Goal: Task Accomplishment & Management: Complete application form

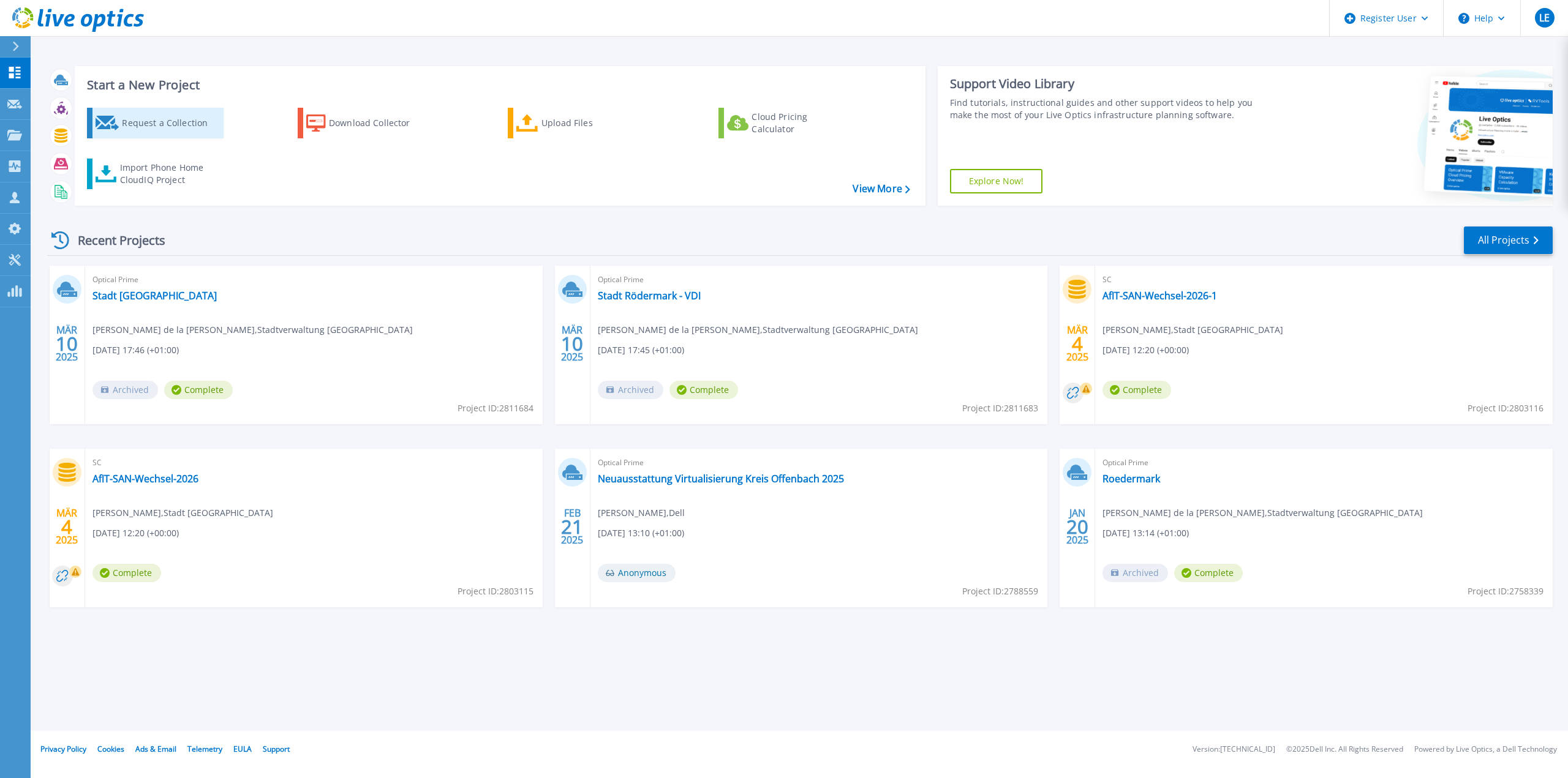
click at [178, 127] on div "Request a Collection" at bounding box center [171, 122] width 98 height 24
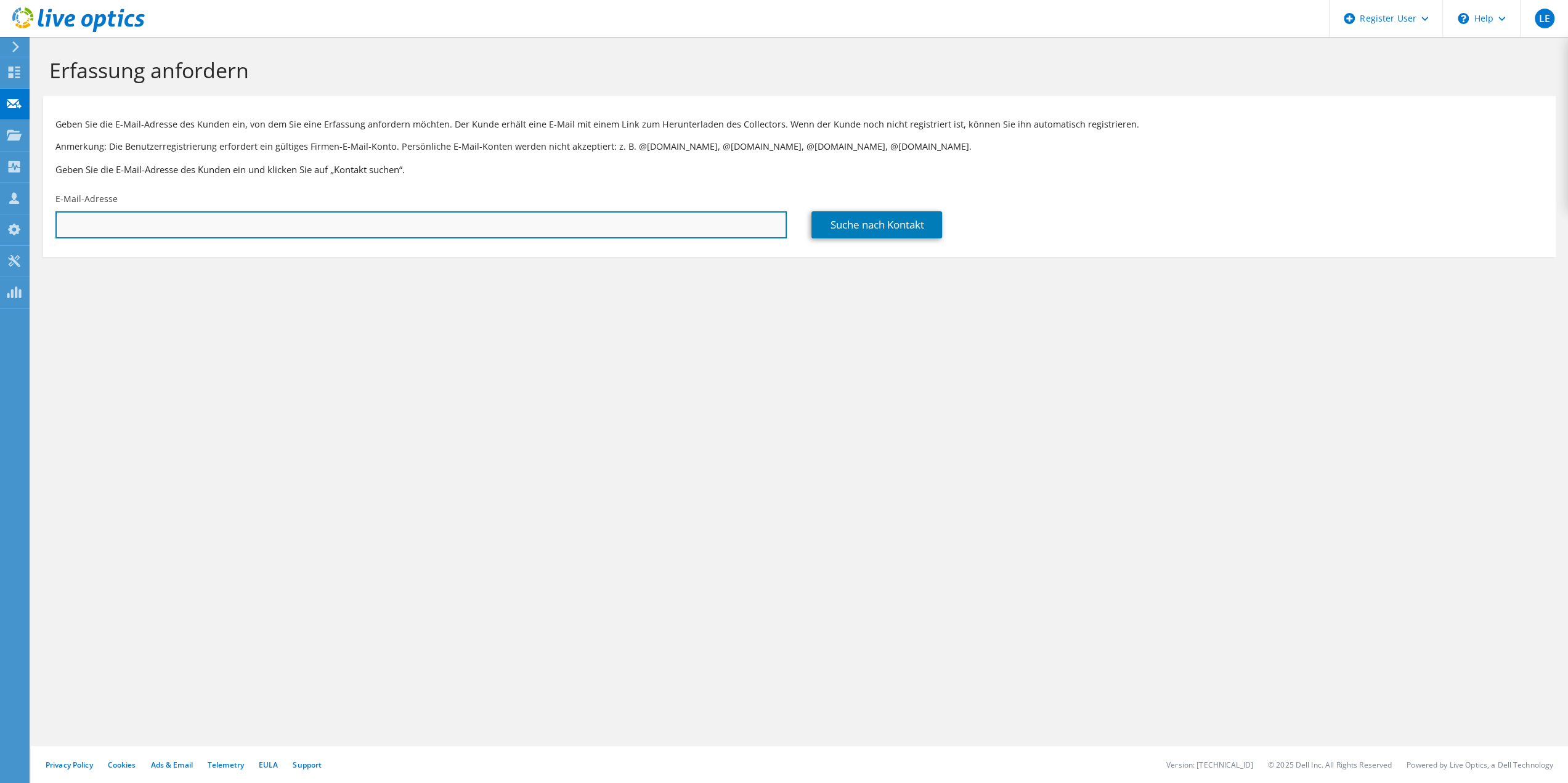
click at [275, 225] on input "text" at bounding box center [421, 225] width 731 height 27
paste input "erik.nell@rms-consult.de"
type input "erik.nell@rms-consult.de"
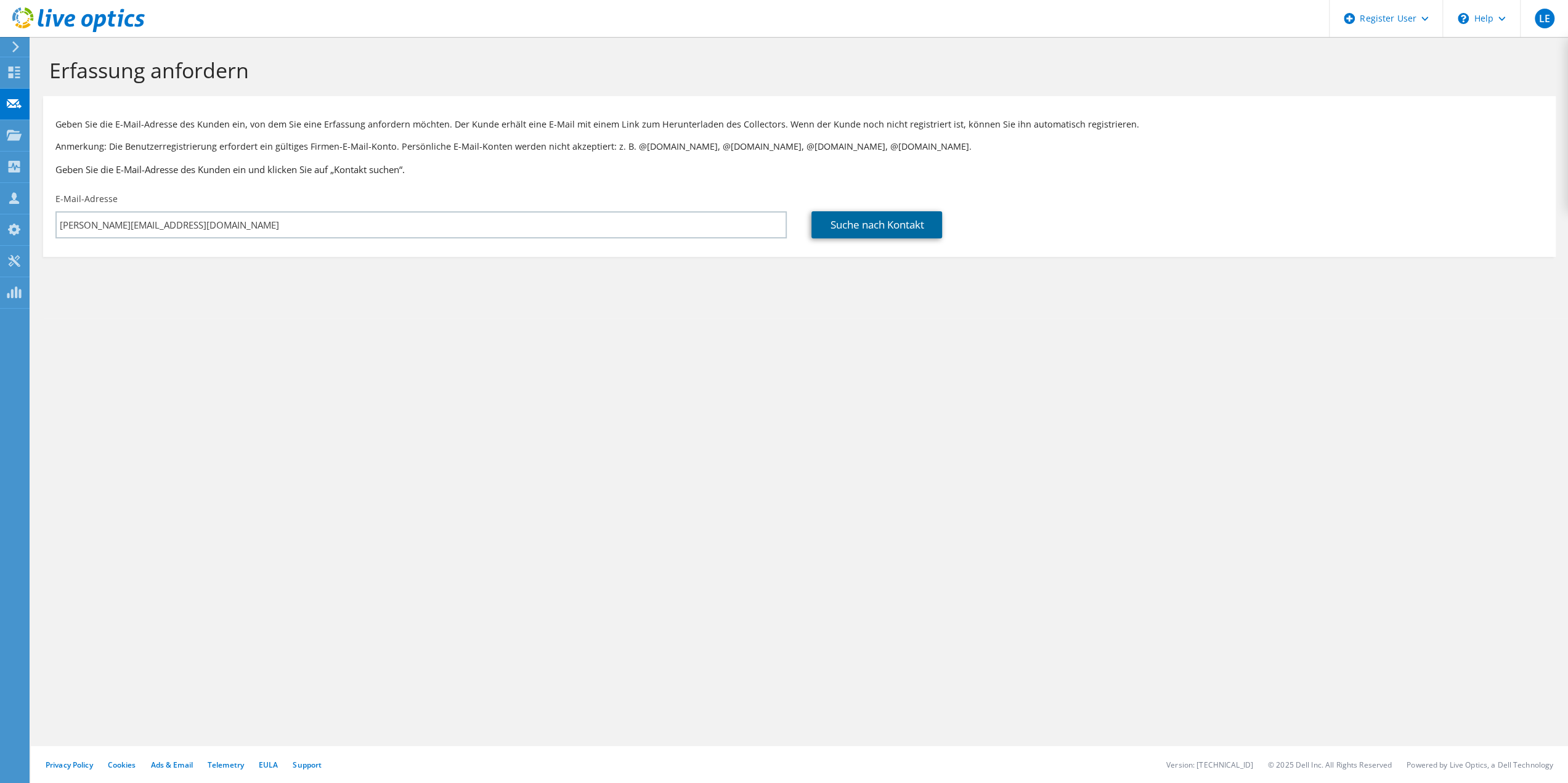
drag, startPoint x: 911, startPoint y: 229, endPoint x: 755, endPoint y: 419, distance: 245.8
click at [910, 229] on link "Suche nach Kontakt" at bounding box center [876, 225] width 131 height 27
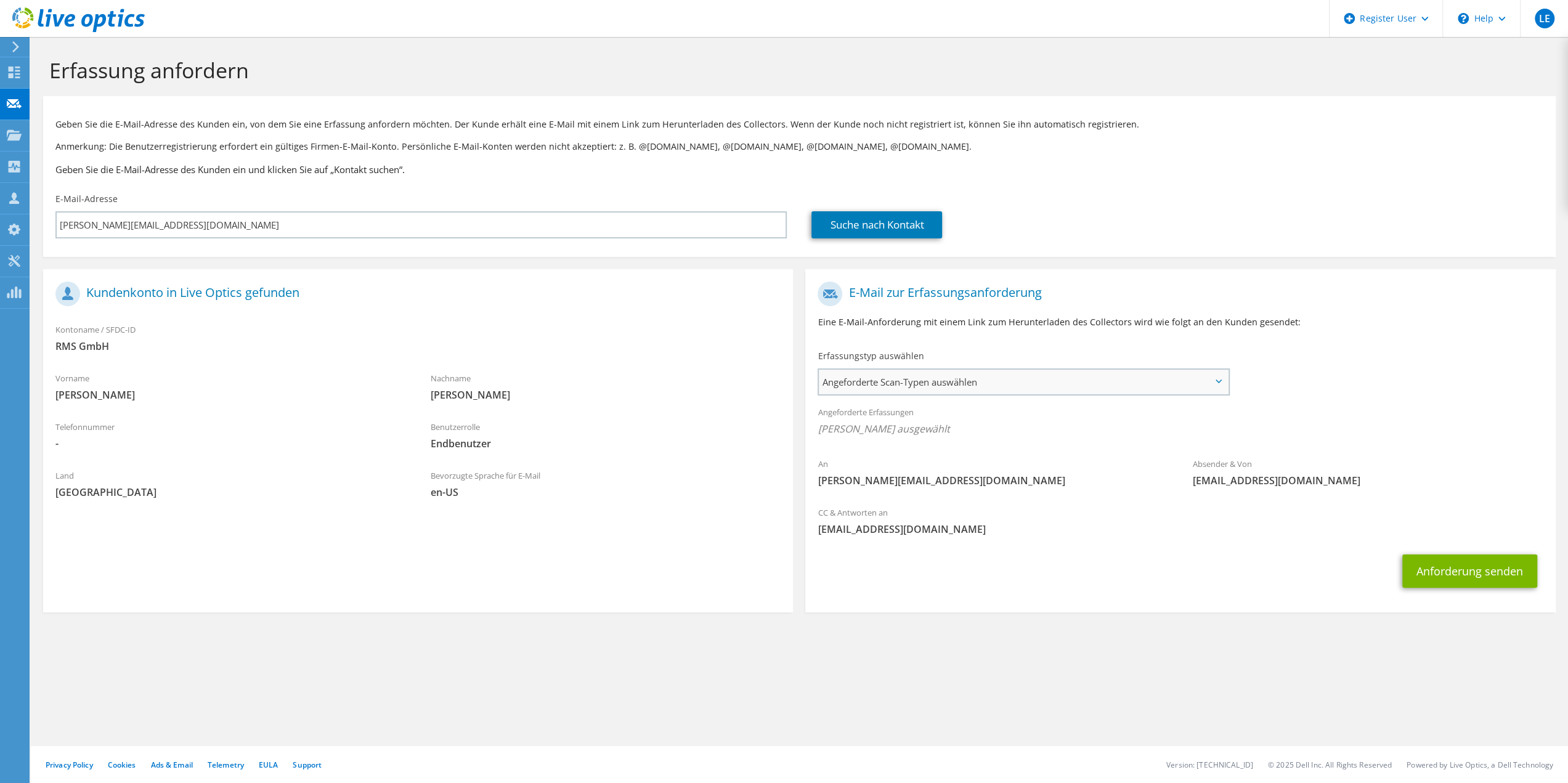
click at [972, 382] on span "Angeforderte Scan-Typen auswählen" at bounding box center [1023, 382] width 409 height 25
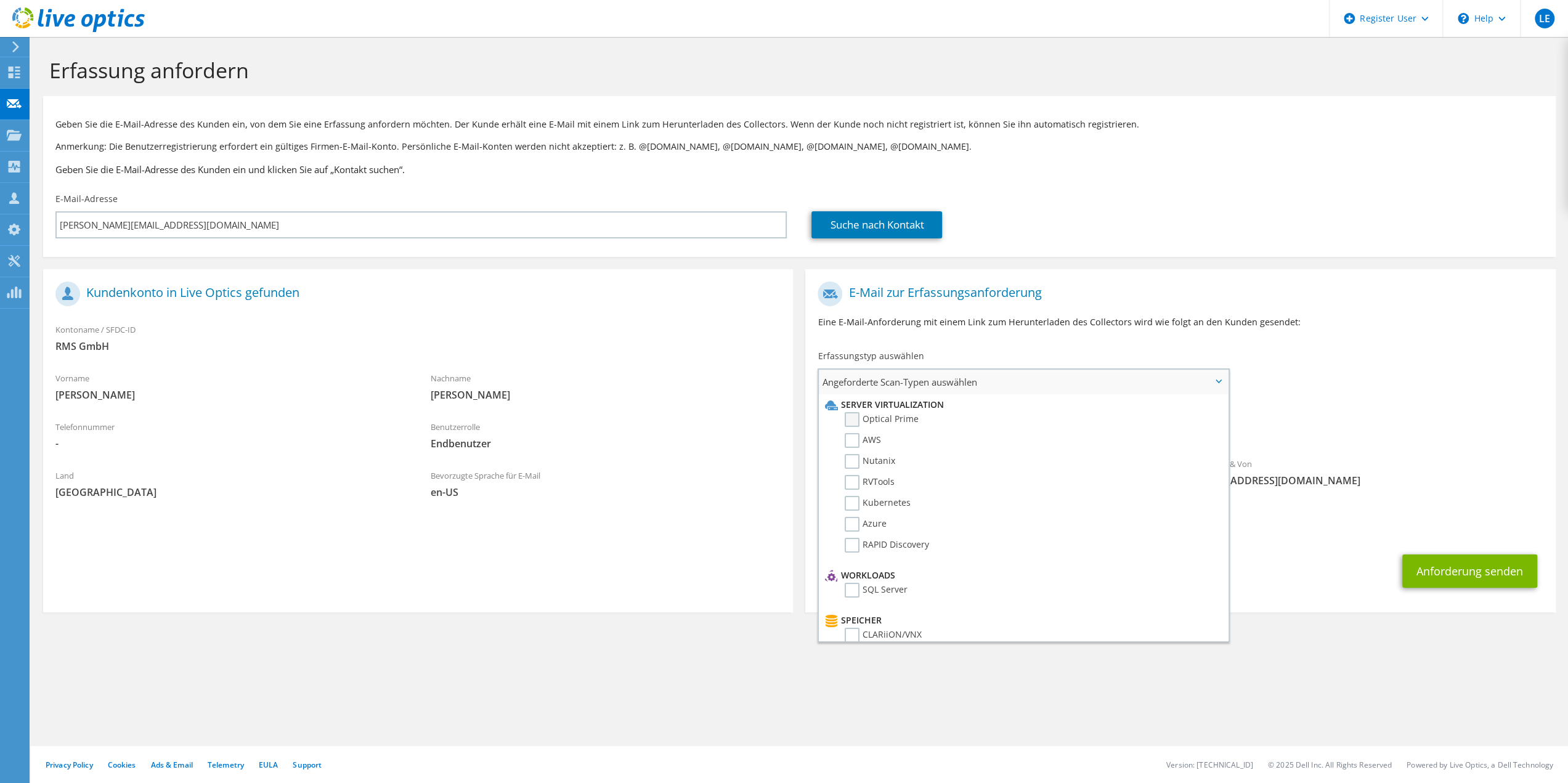
click at [852, 421] on label "Optical Prime" at bounding box center [882, 419] width 74 height 15
click at [0, 0] on input "Optical Prime" at bounding box center [0, 0] width 0 height 0
click at [852, 455] on label "Kubernetes" at bounding box center [878, 452] width 66 height 15
click at [0, 0] on input "Kubernetes" at bounding box center [0, 0] width 0 height 0
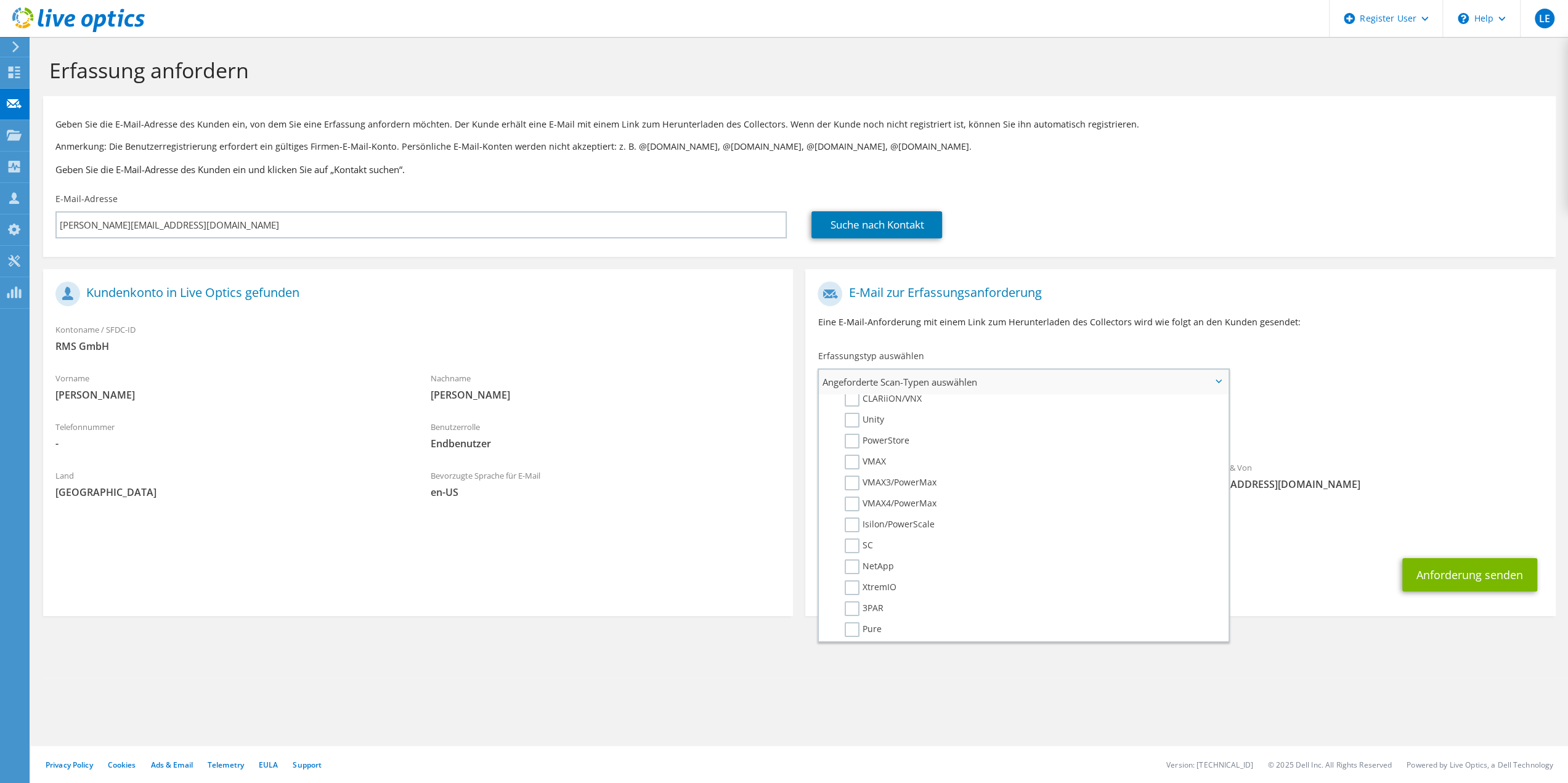
scroll to position [174, 0]
click at [853, 588] on label "Isilon/PowerScale" at bounding box center [890, 586] width 90 height 15
click at [0, 0] on input "Isilon/PowerScale" at bounding box center [0, 0] width 0 height 0
click at [1299, 581] on div "Anforderung senden" at bounding box center [1180, 574] width 750 height 46
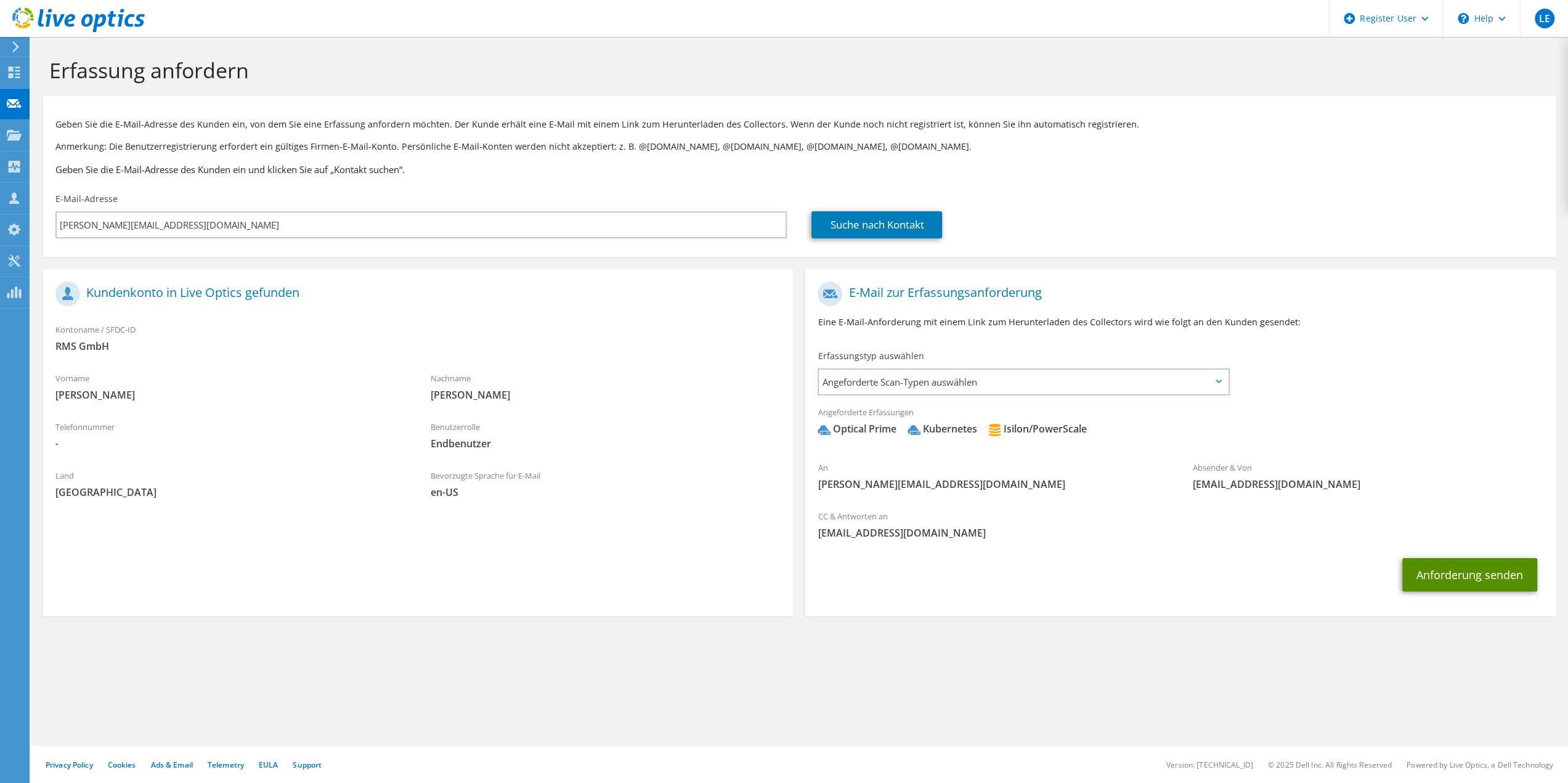
click at [1442, 579] on button "Anforderung senden" at bounding box center [1470, 575] width 135 height 33
